Goal: Task Accomplishment & Management: Manage account settings

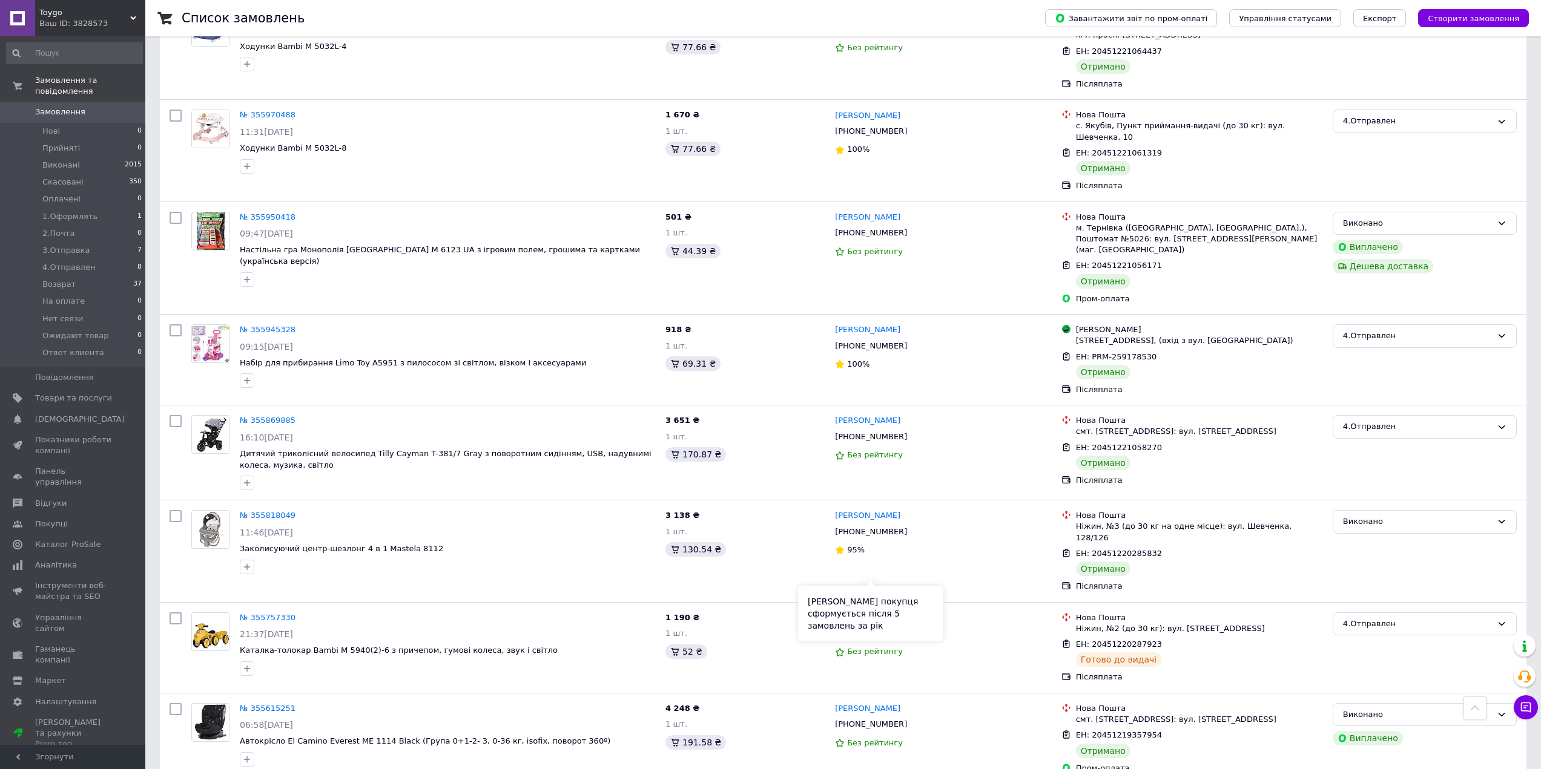
scroll to position [2240, 0]
click at [89, 259] on li "4.Отправлен 8" at bounding box center [74, 267] width 149 height 17
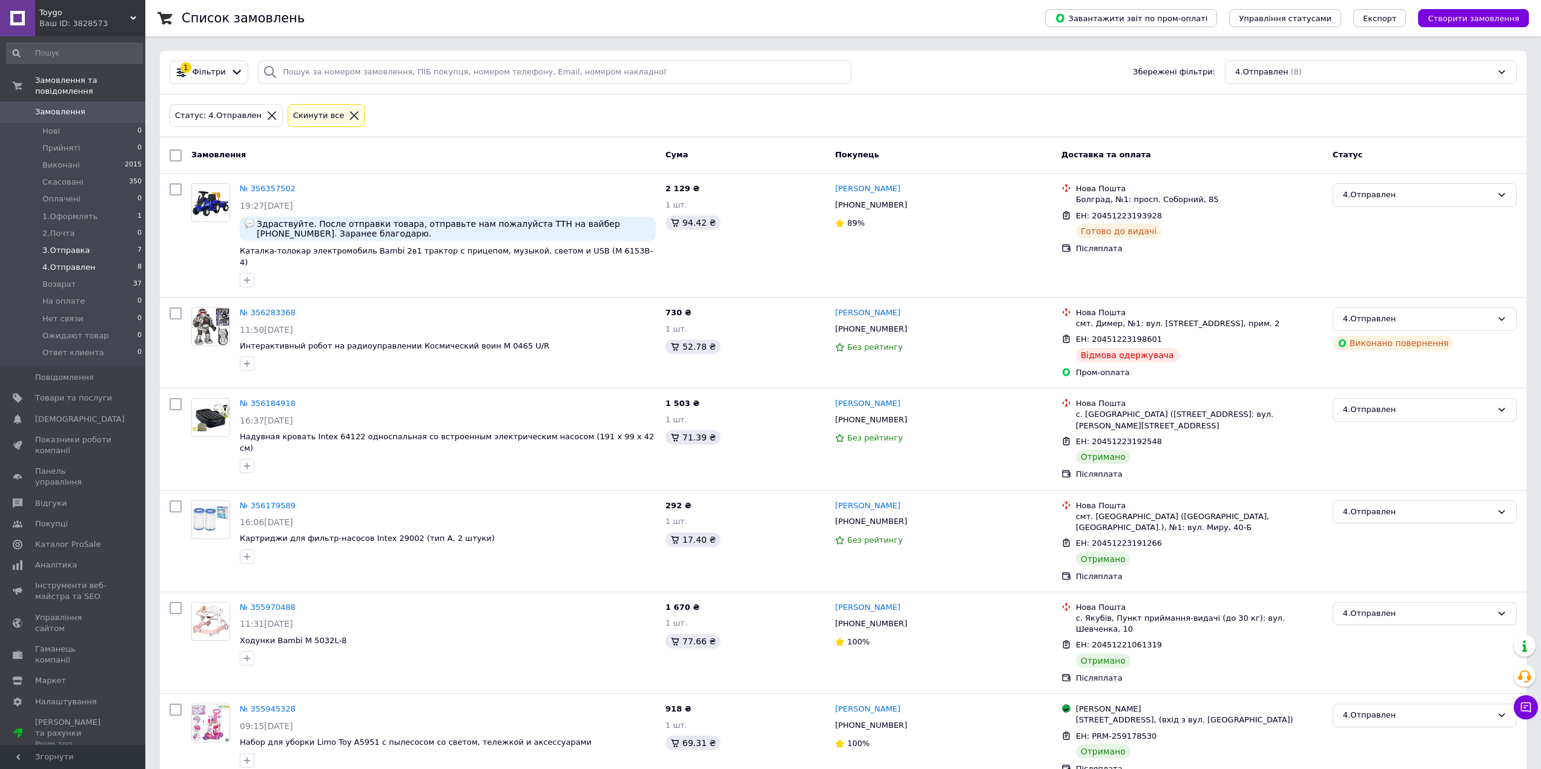
click at [83, 242] on li "3.Отправка 7" at bounding box center [74, 250] width 149 height 17
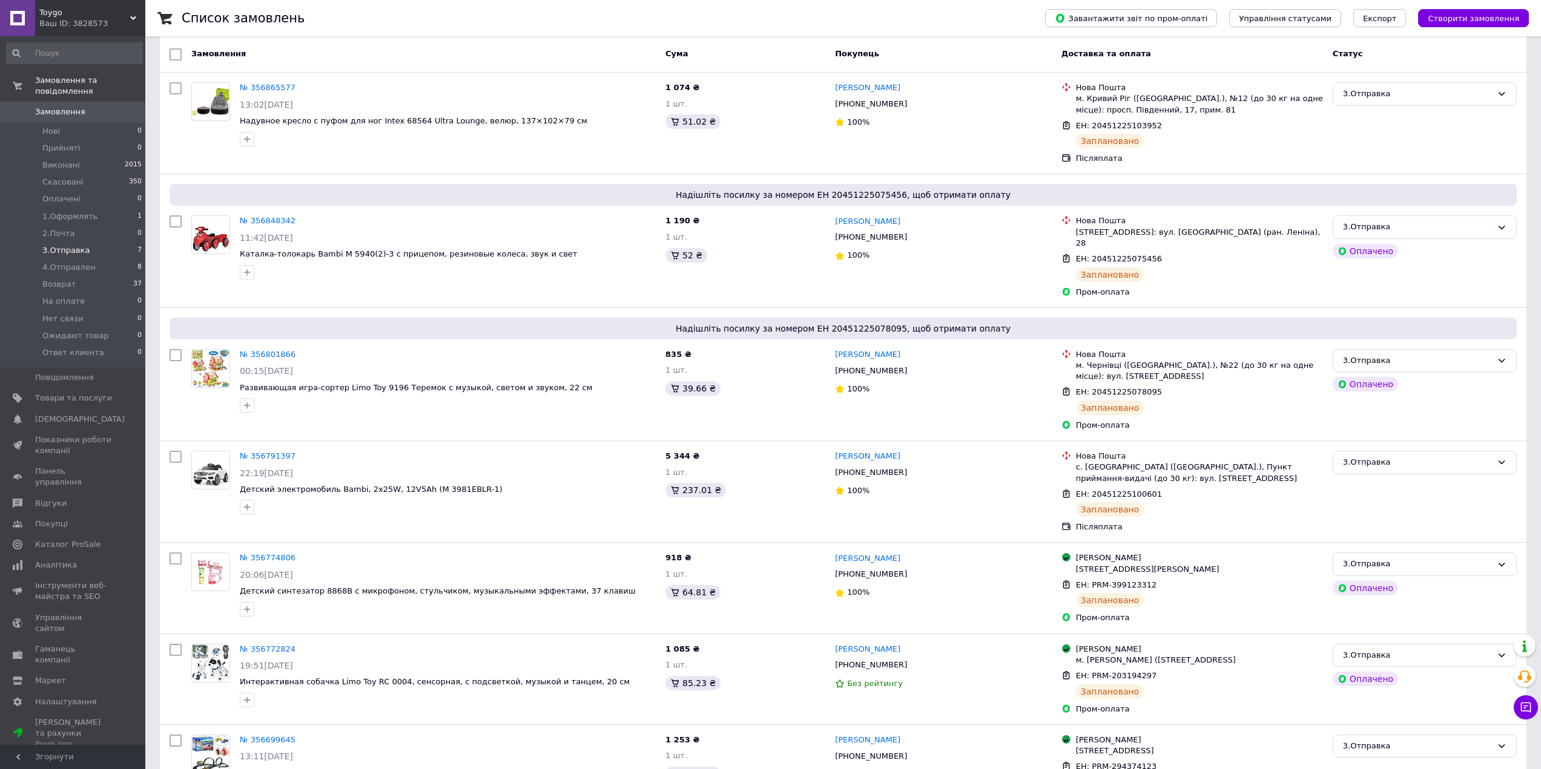
scroll to position [151, 0]
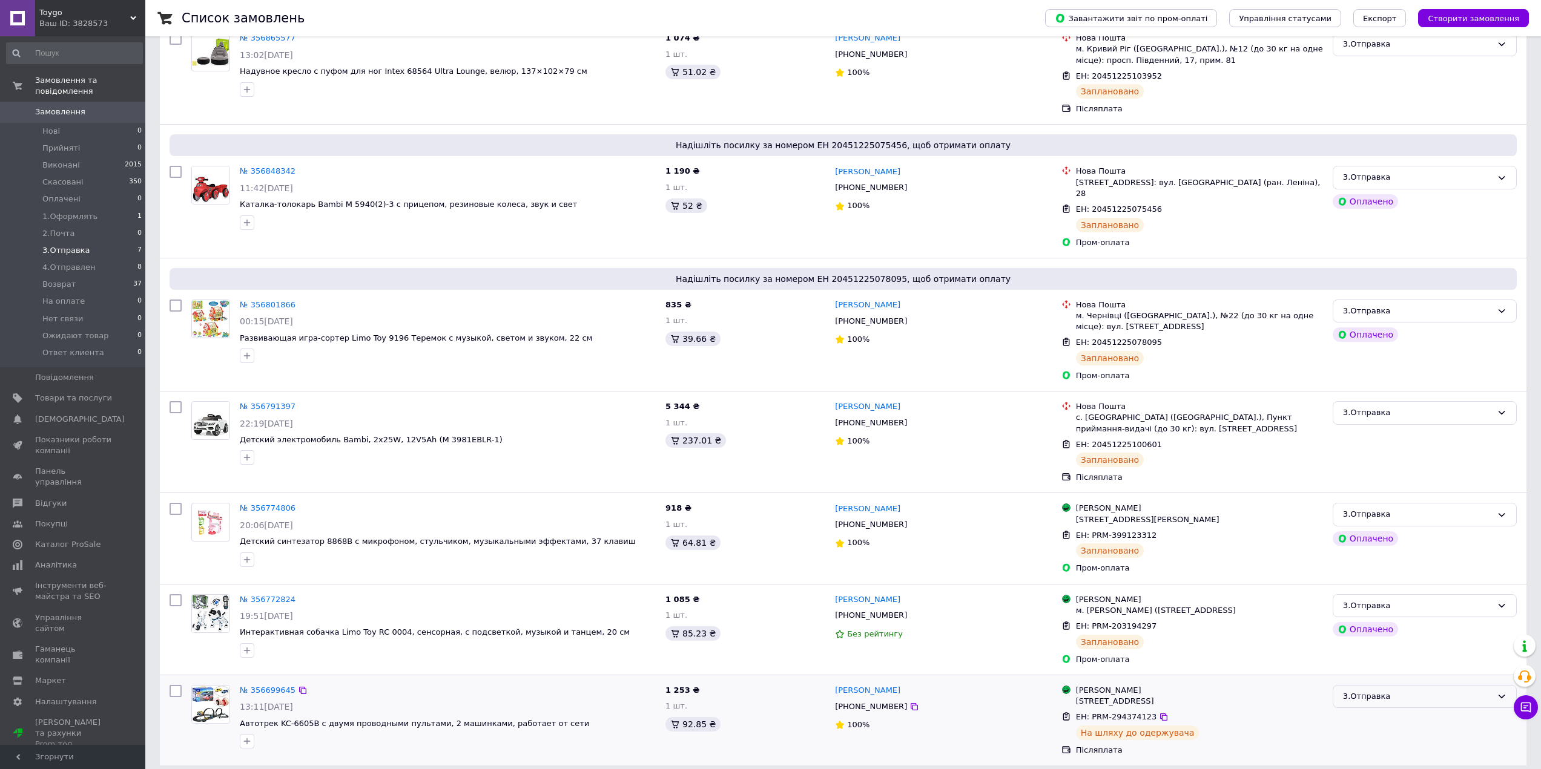
click at [1390, 691] on div "3.Отправка" at bounding box center [1417, 697] width 149 height 13
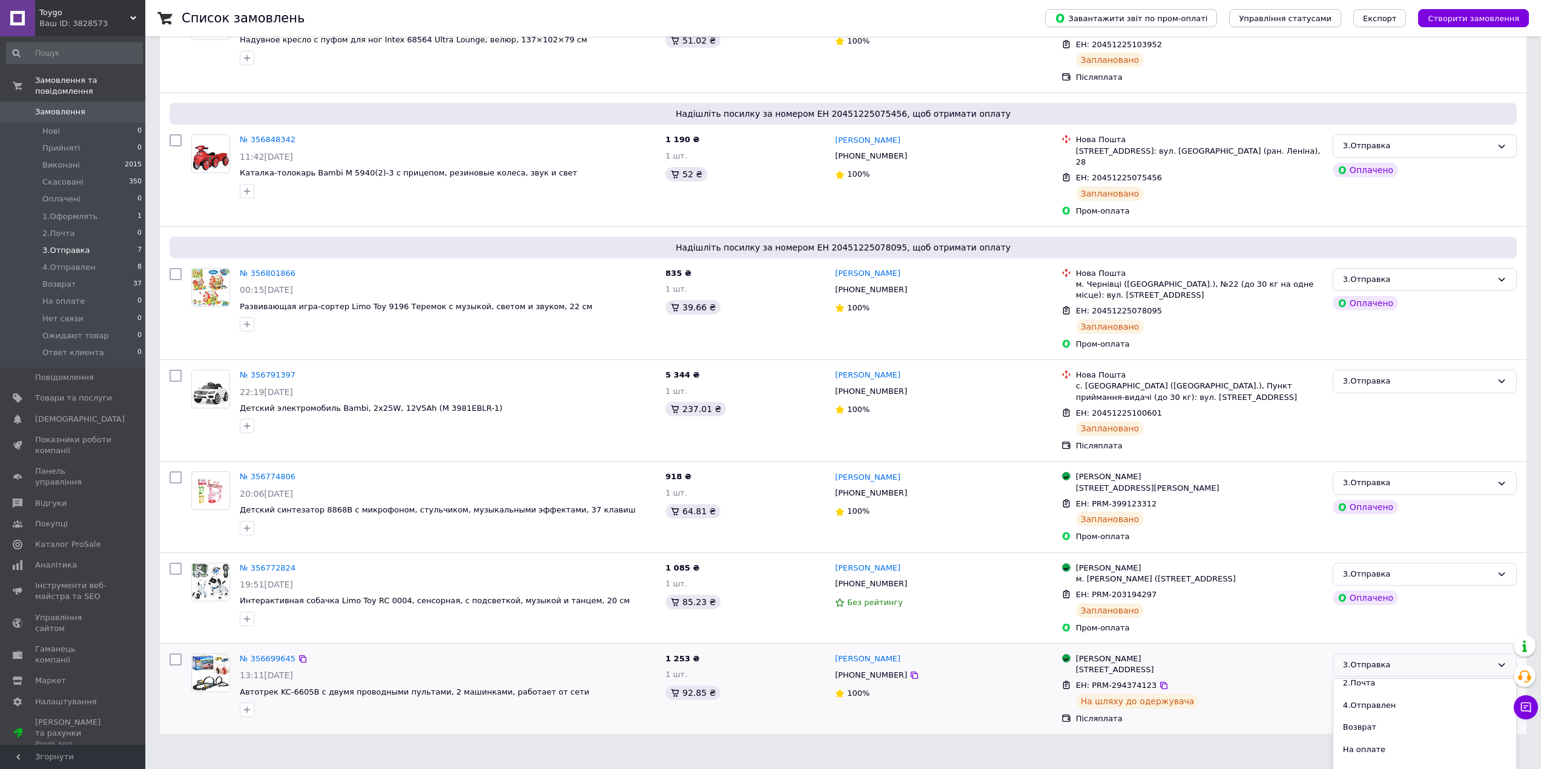
scroll to position [121, 0]
click at [1375, 695] on li "4.Отправлен" at bounding box center [1424, 702] width 183 height 22
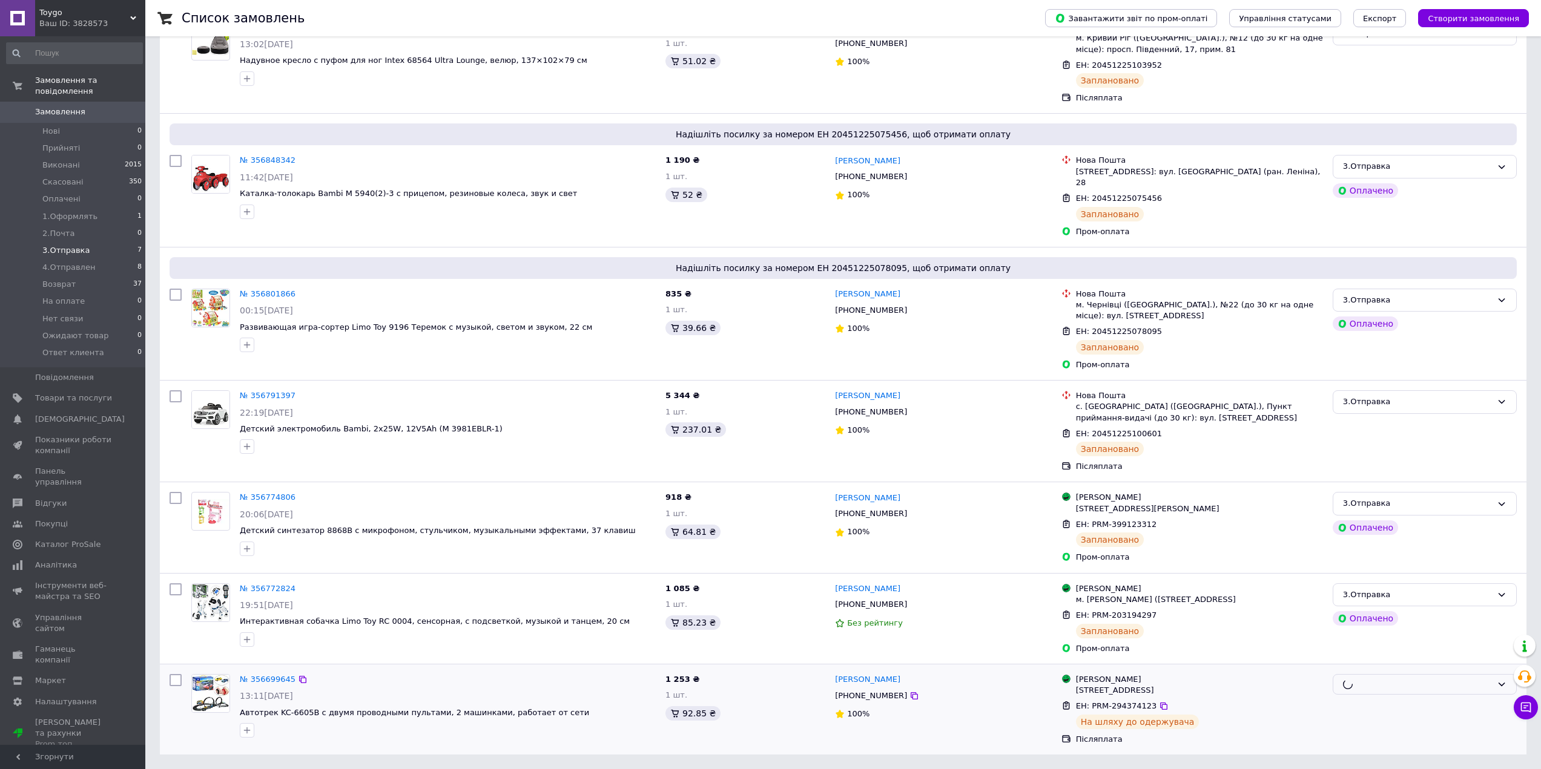
scroll to position [151, 0]
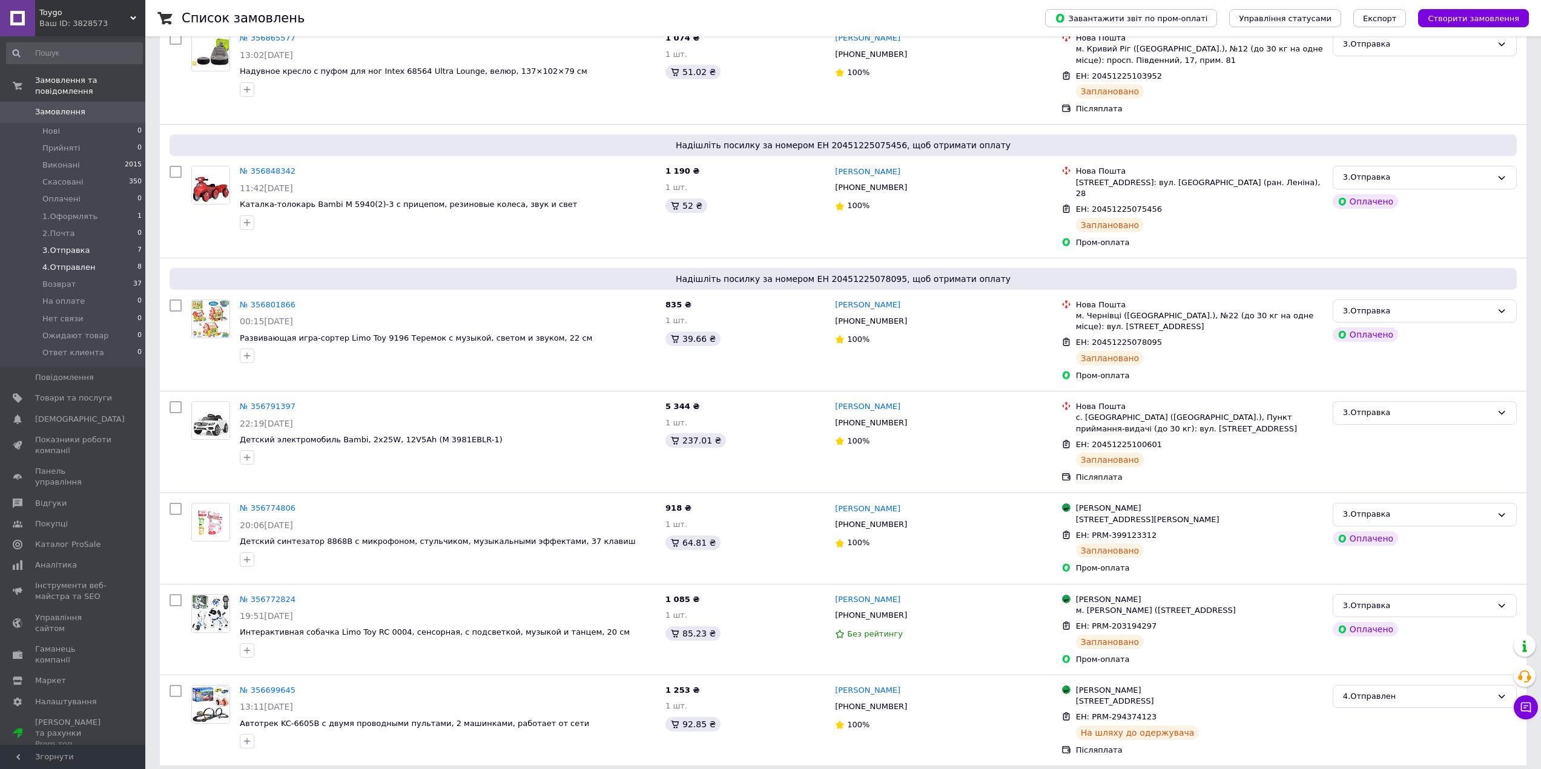
click at [62, 262] on span "4.Отправлен" at bounding box center [68, 267] width 53 height 11
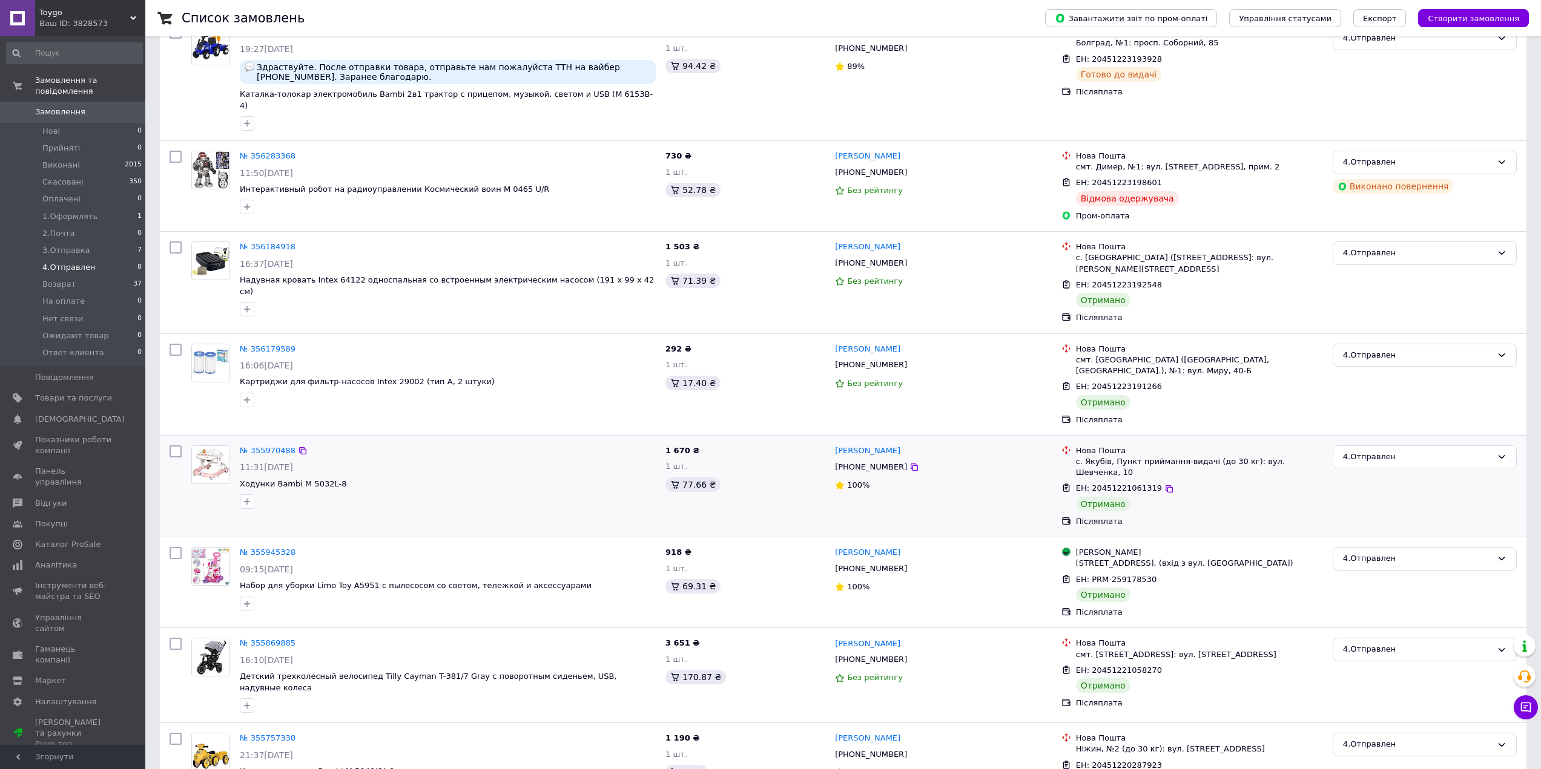
scroll to position [189, 0]
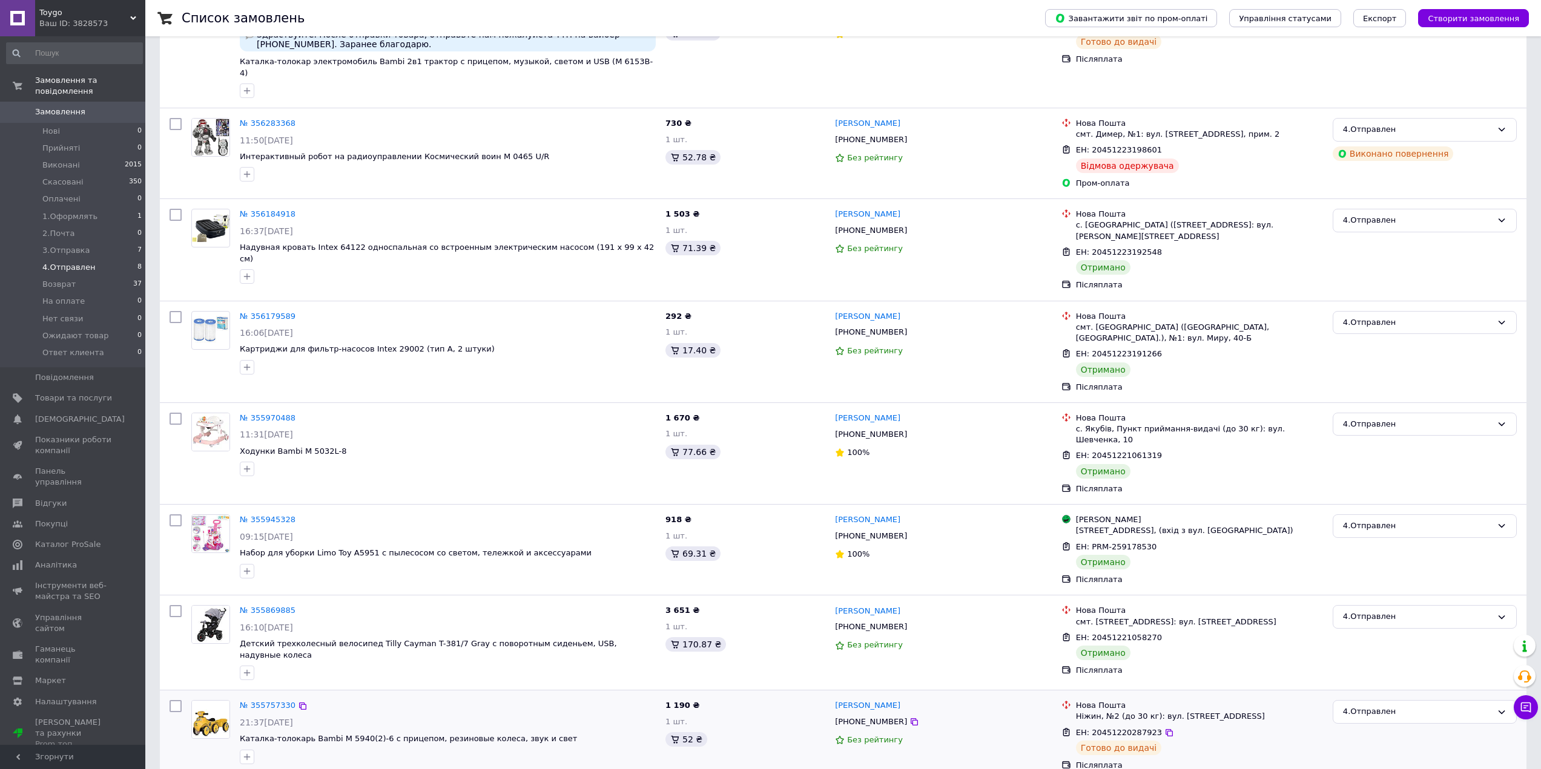
click at [863, 714] on div "[PHONE_NUMBER]" at bounding box center [870, 722] width 77 height 16
copy div "[PHONE_NUMBER]"
click at [1120, 728] on span "ЕН: 20451220287923" at bounding box center [1119, 732] width 86 height 9
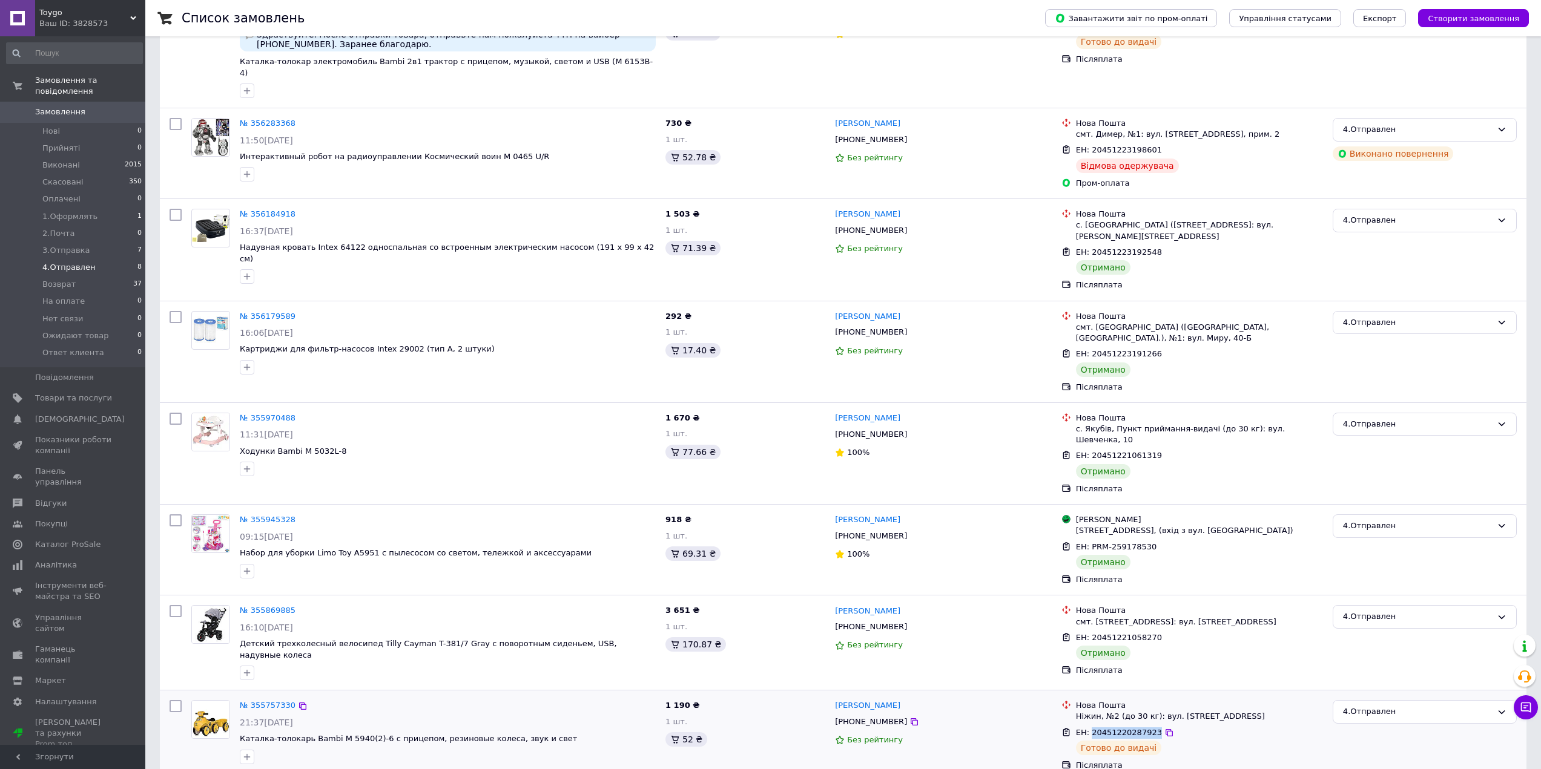
click at [1120, 728] on span "ЕН: 20451220287923" at bounding box center [1119, 732] width 86 height 9
copy span "20451220287923"
click at [873, 714] on div "[PHONE_NUMBER]" at bounding box center [870, 722] width 77 height 16
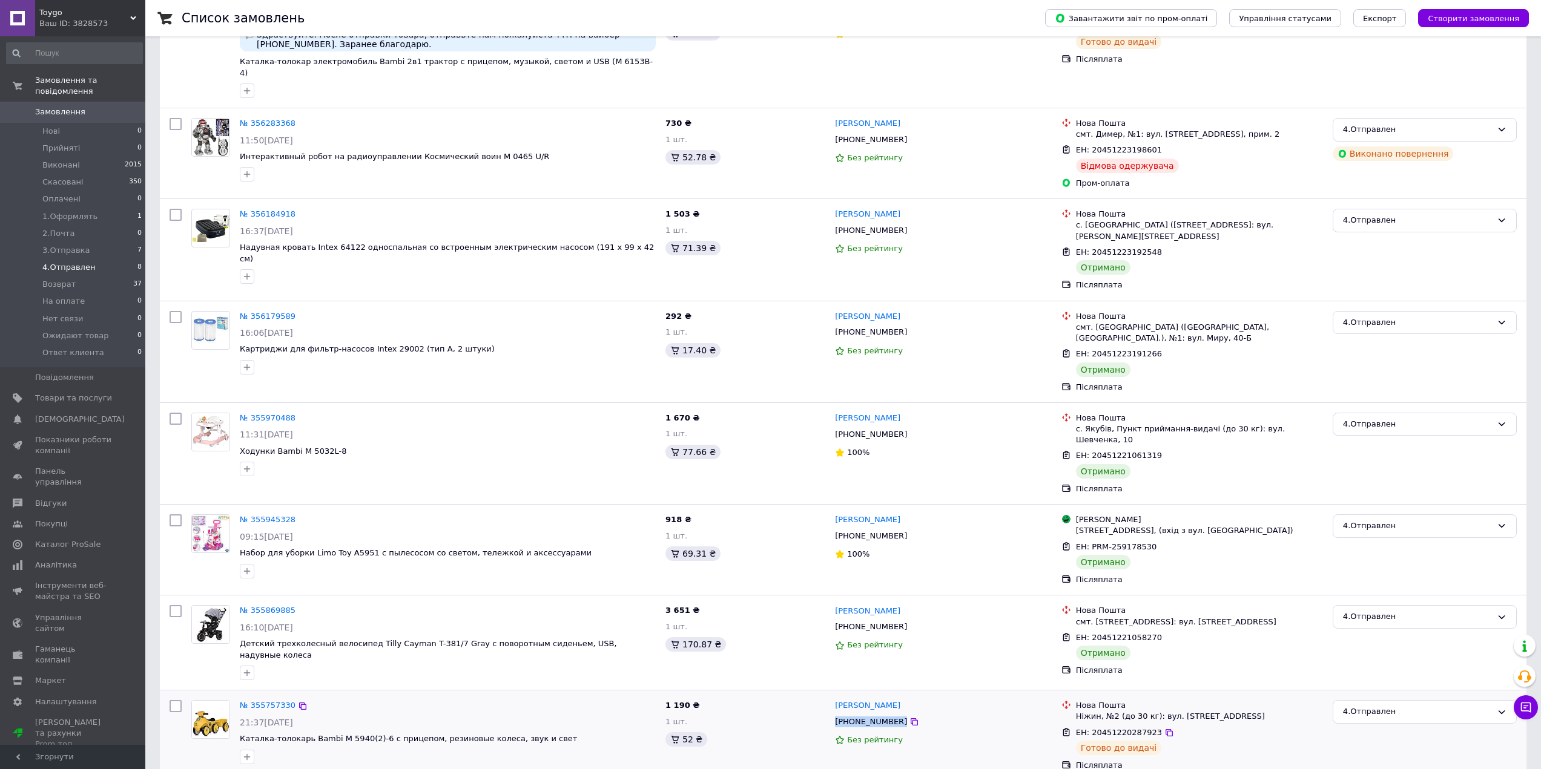
copy div "[PHONE_NUMBER]"
click at [265, 701] on link "№ 355757330" at bounding box center [268, 705] width 56 height 9
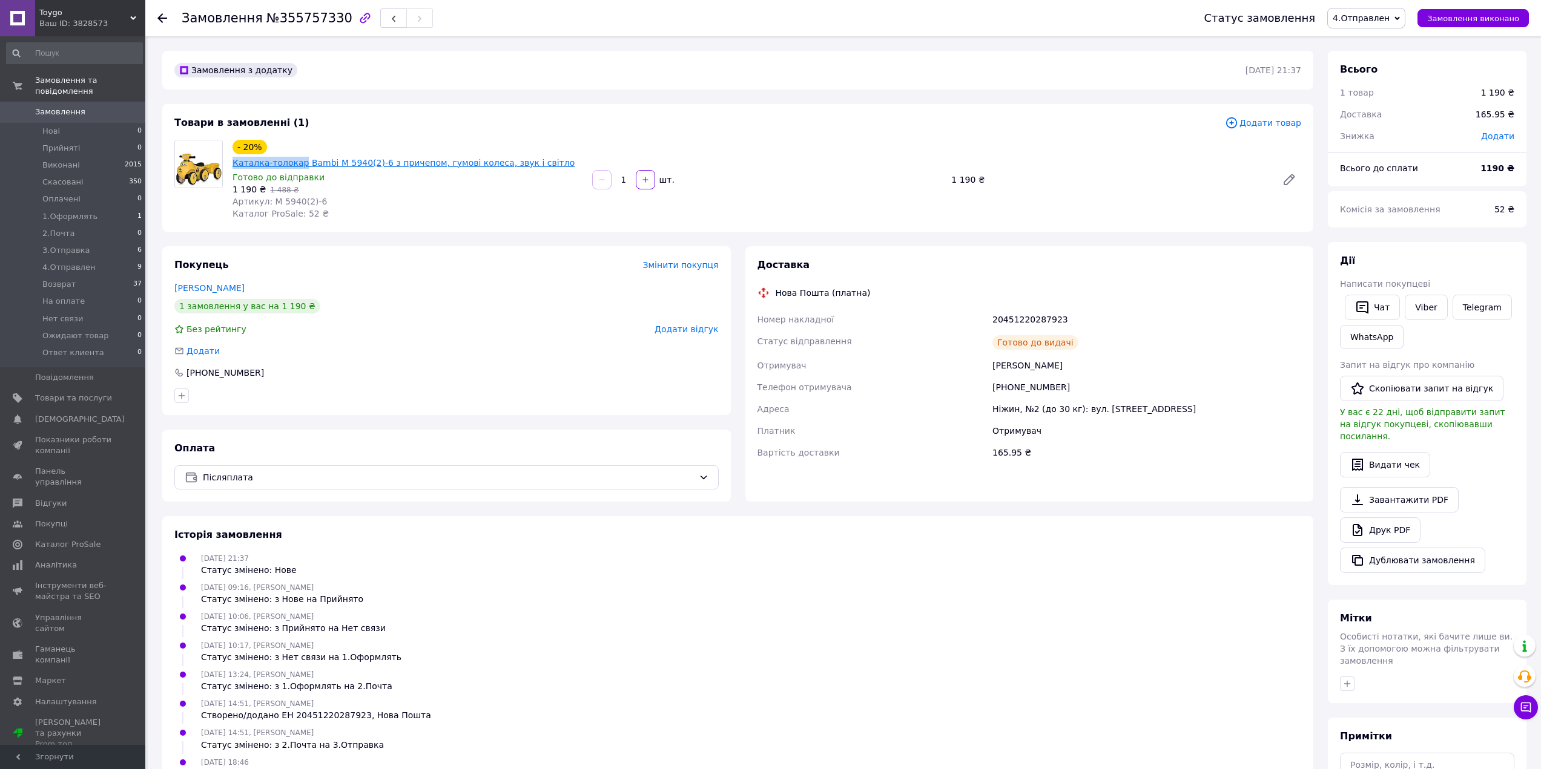
copy div "Каталка-толокар"
drag, startPoint x: 263, startPoint y: 145, endPoint x: 331, endPoint y: 142, distance: 67.9
click at [331, 142] on div "- 20% Каталка-толокар Bambi M 5940(2)-6 з причепом, гумові колеса, звук і світло" at bounding box center [407, 154] width 352 height 31
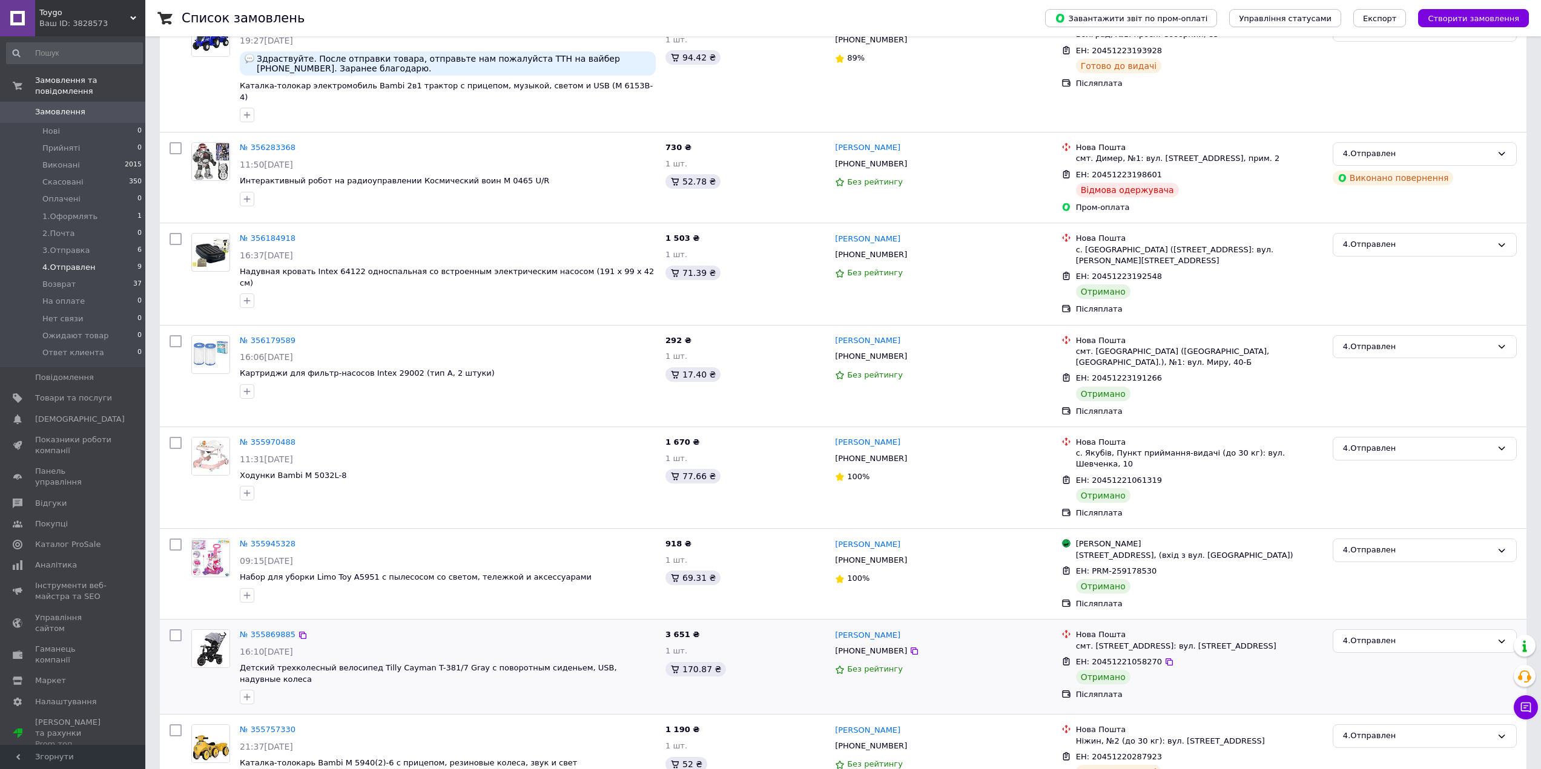
scroll to position [280, 0]
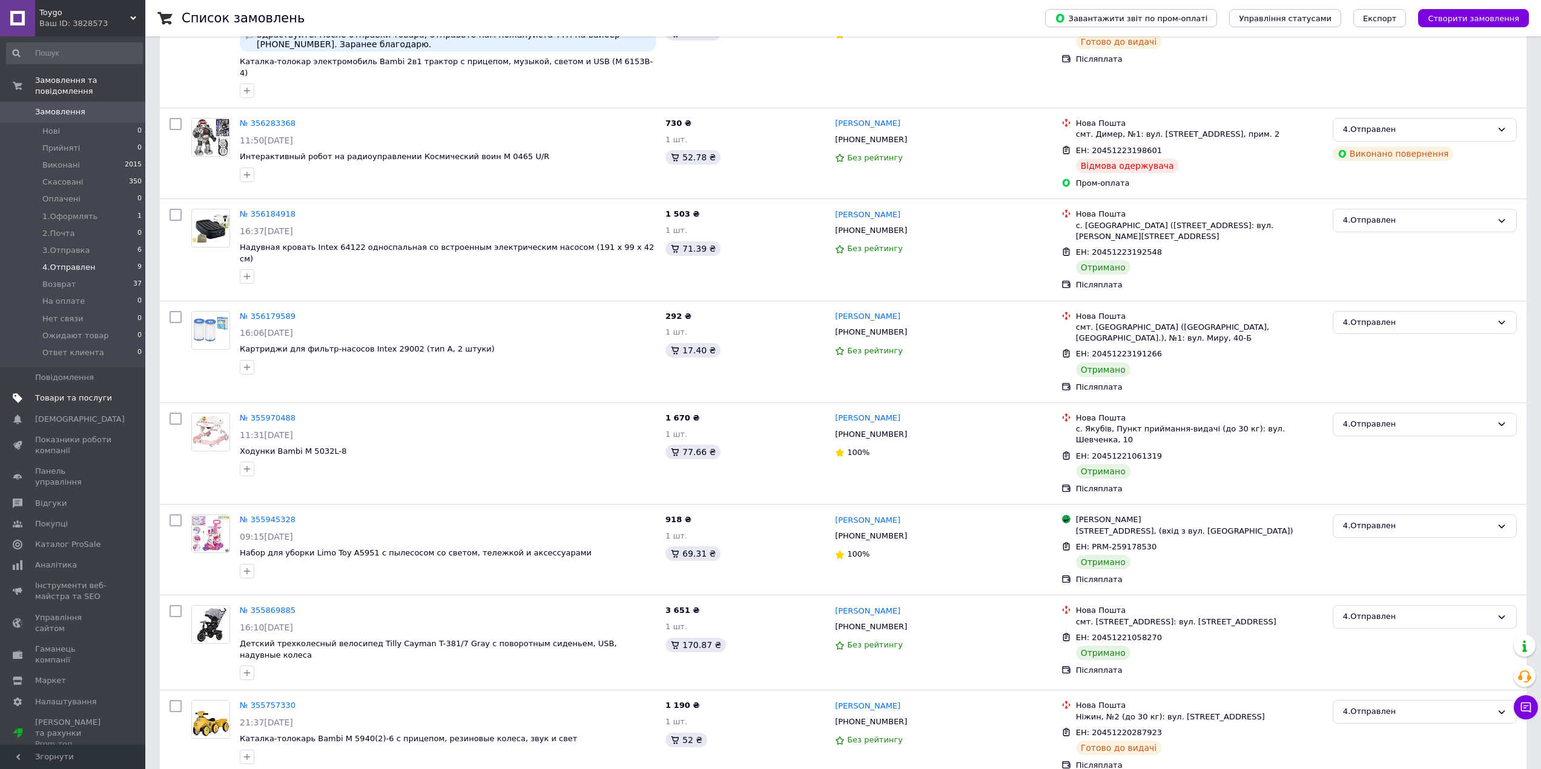
click at [49, 393] on span "Товари та послуги" at bounding box center [73, 398] width 77 height 11
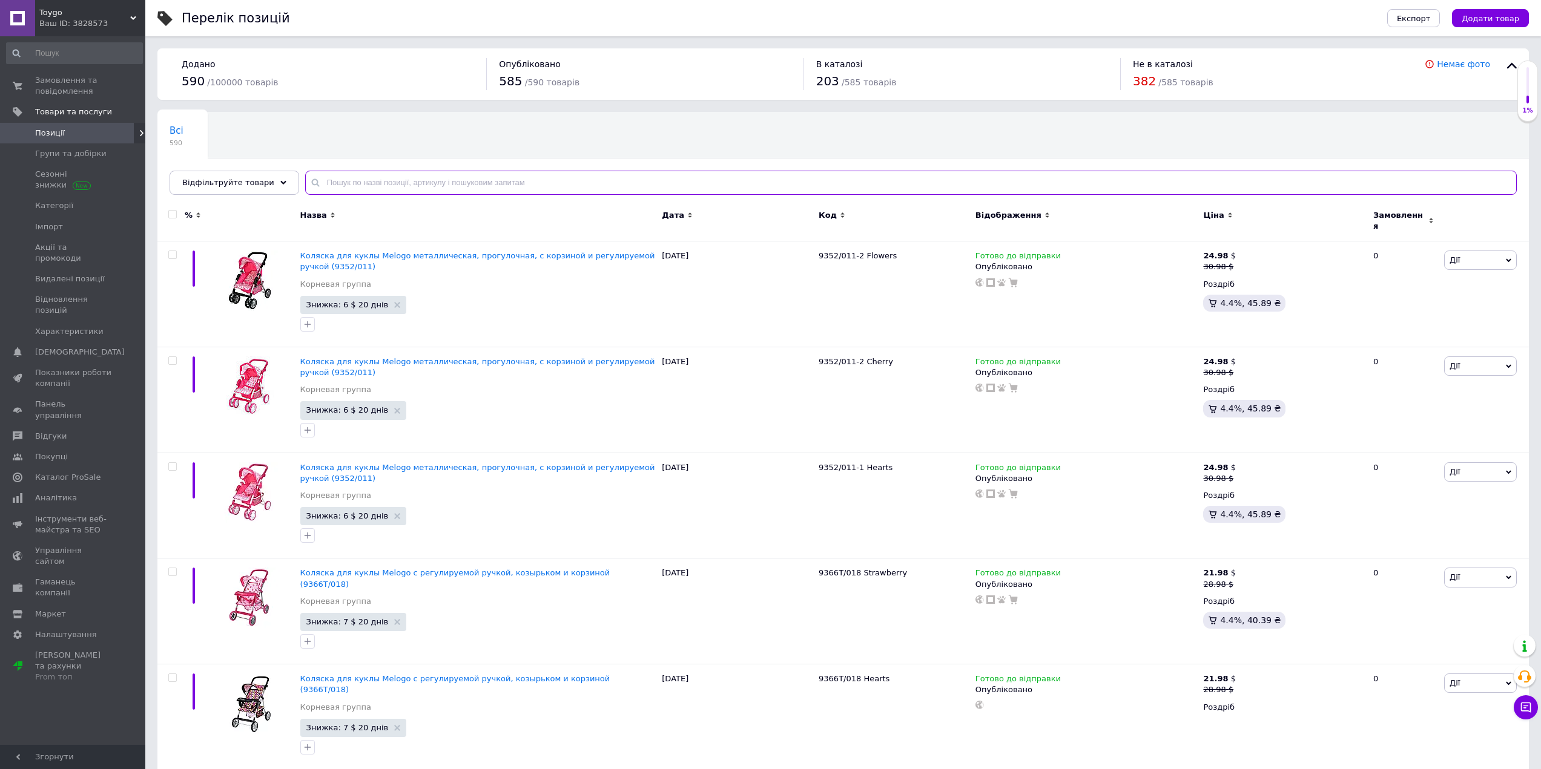
click at [412, 188] on input "text" at bounding box center [910, 183] width 1211 height 24
paste input "Каталка-толокар"
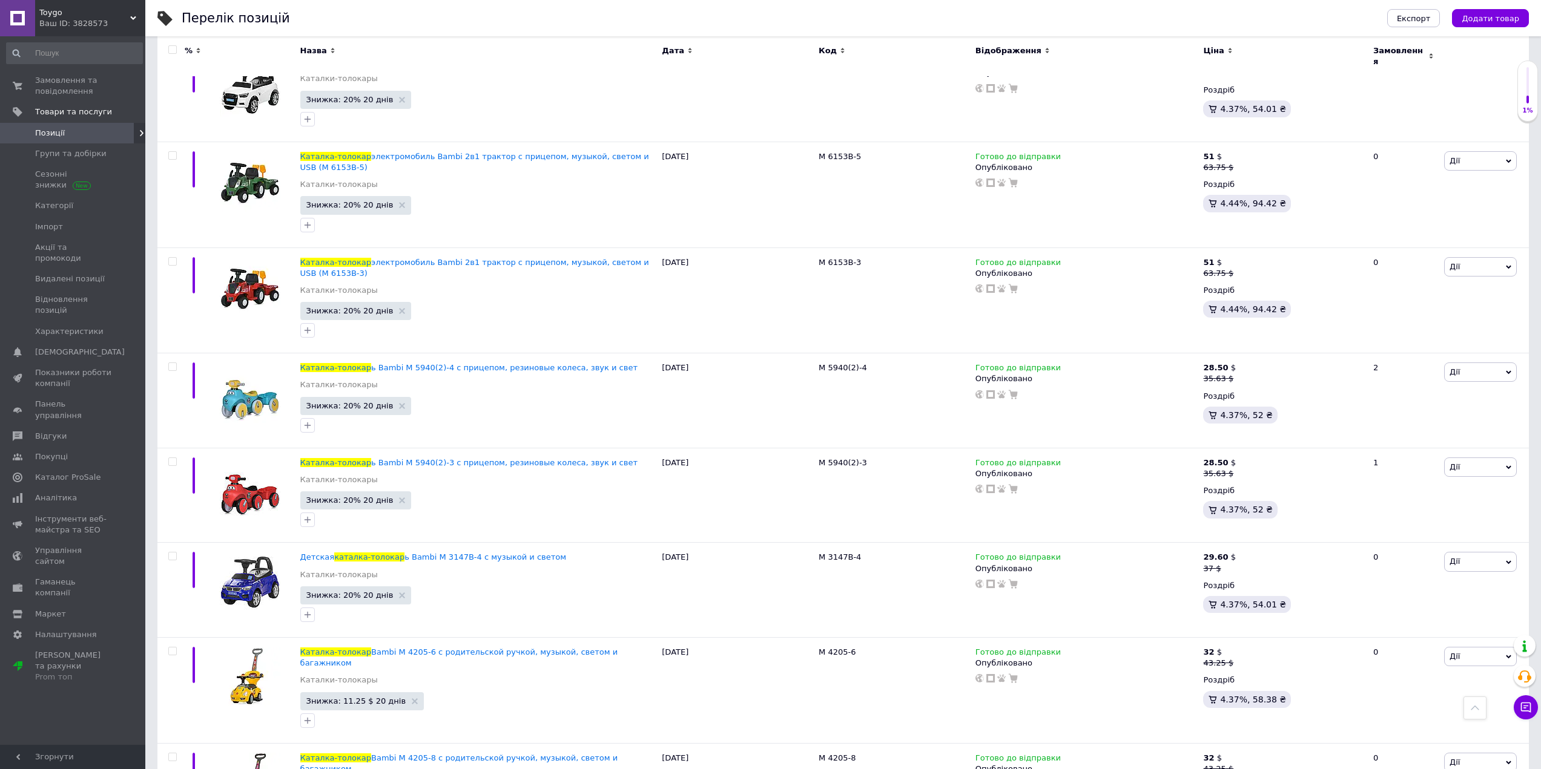
scroll to position [1453, 0]
type input "Каталка-толокар"
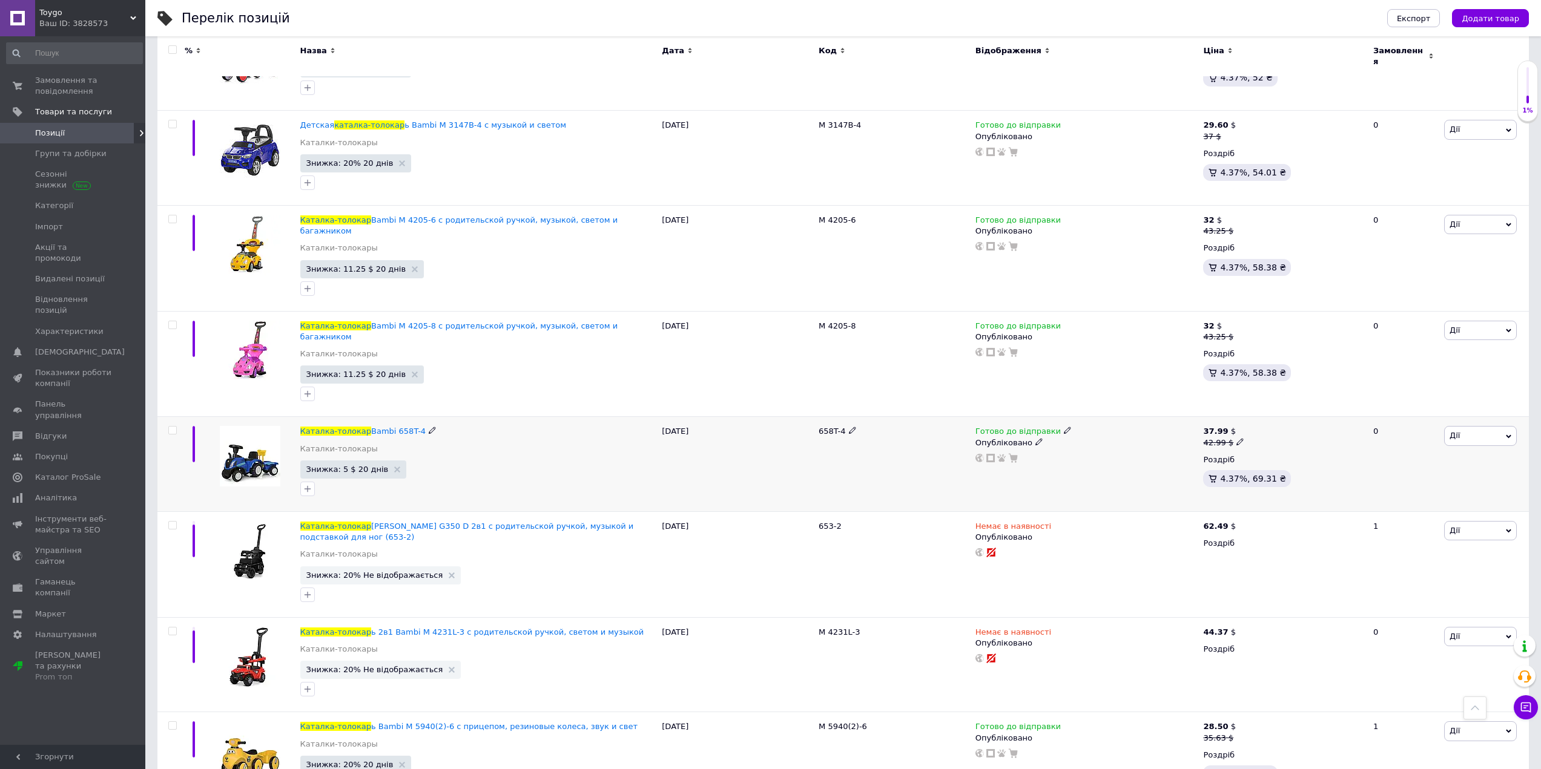
scroll to position [2058, 0]
